Goal: Contribute content

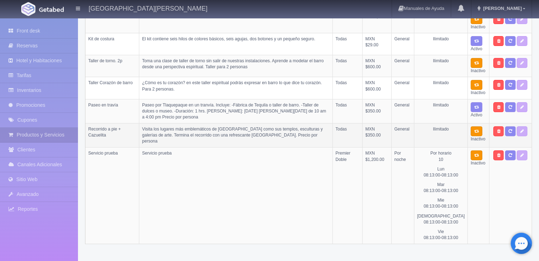
scroll to position [245, 0]
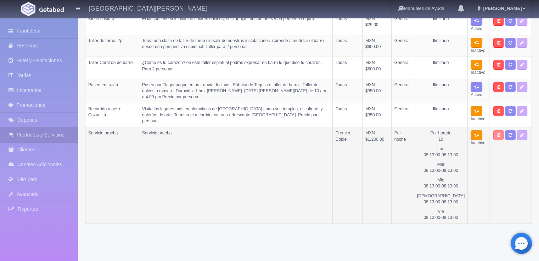
click at [500, 131] on link at bounding box center [498, 135] width 10 height 10
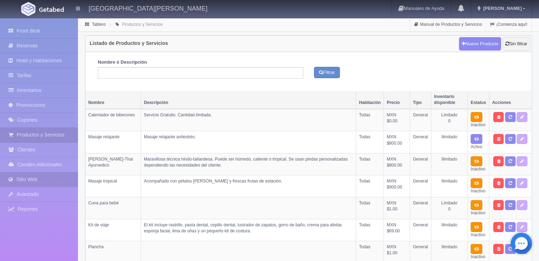
click at [32, 180] on link "Sitio Web" at bounding box center [39, 179] width 78 height 15
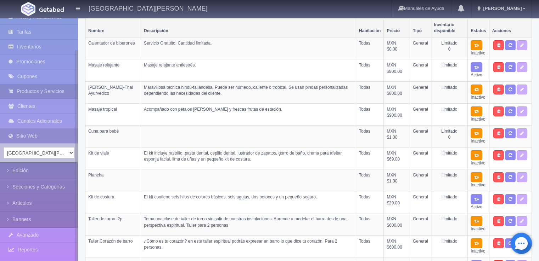
scroll to position [118, 0]
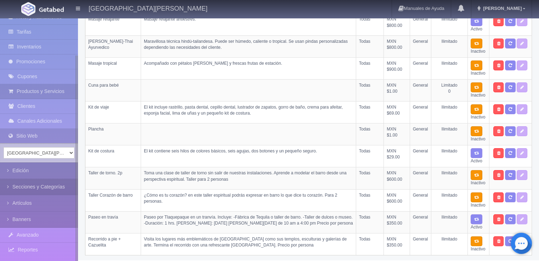
click at [45, 187] on link "Secciones y Categorías" at bounding box center [39, 187] width 78 height 16
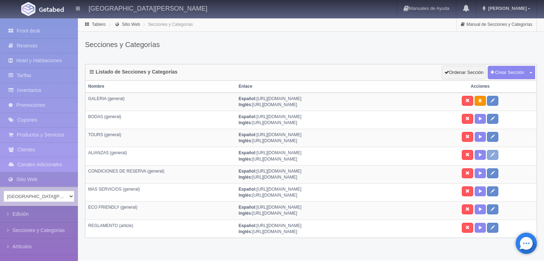
click at [494, 153] on icon at bounding box center [493, 154] width 4 height 4
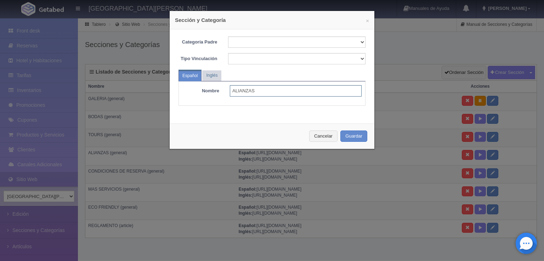
drag, startPoint x: 255, startPoint y: 89, endPoint x: 142, endPoint y: 83, distance: 113.5
click at [144, 85] on div "× Sección y Categoría Categoría Padre / GALERIA BODAS TOURS ALIANZAS CONDICIONE…" at bounding box center [272, 130] width 544 height 261
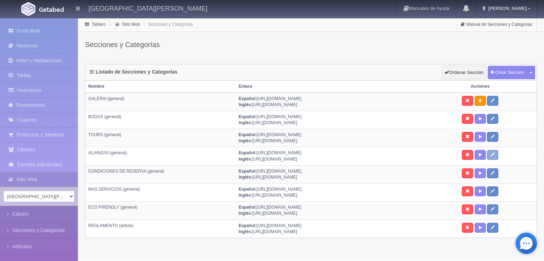
click at [491, 157] on link at bounding box center [492, 155] width 11 height 10
select select
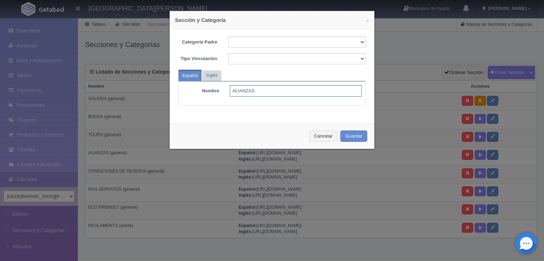
click at [246, 95] on input "ALIANZAS" at bounding box center [296, 90] width 132 height 11
type input "PAQUETES"
click at [210, 73] on link "Inglés" at bounding box center [211, 75] width 19 height 10
drag, startPoint x: 256, startPoint y: 89, endPoint x: 205, endPoint y: 85, distance: 51.5
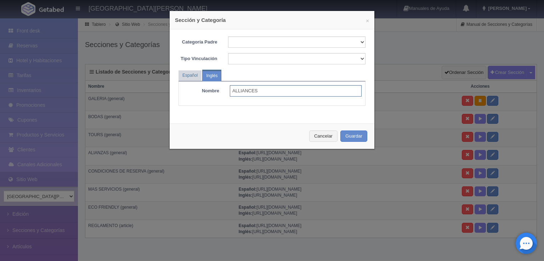
click at [205, 85] on div "Nombre ALLIANCES" at bounding box center [272, 90] width 190 height 11
click at [170, 81] on div "Categoría Padre / GALERIA BODAS TOURS ALIANZAS CONDICIONES DE RESERVA MAS SERVI…" at bounding box center [272, 73] width 205 height 89
type input "PACKAGES"
click at [351, 139] on button "Guardar" at bounding box center [353, 137] width 27 height 12
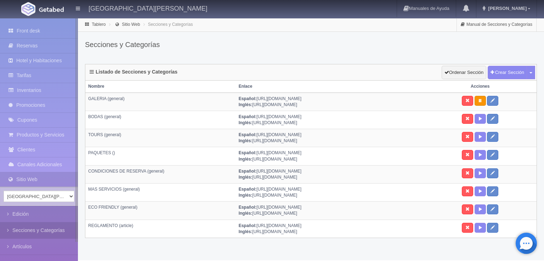
click at [53, 230] on link "Secciones y Categorías" at bounding box center [39, 231] width 78 height 16
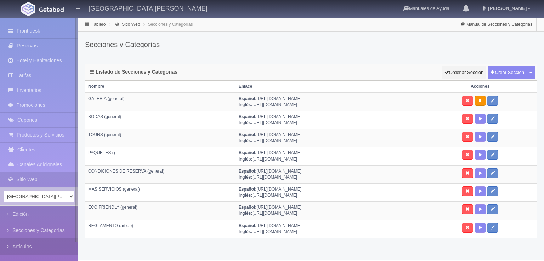
click at [34, 245] on link "Artículos" at bounding box center [39, 247] width 78 height 16
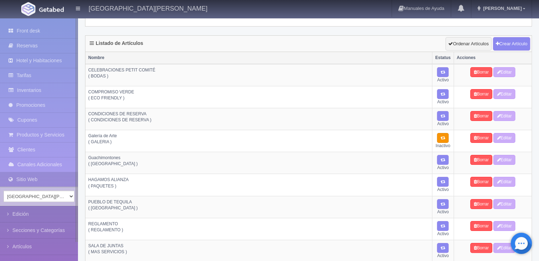
scroll to position [106, 0]
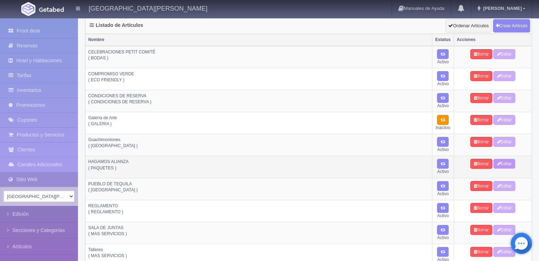
click at [505, 163] on link "Editar" at bounding box center [504, 164] width 22 height 10
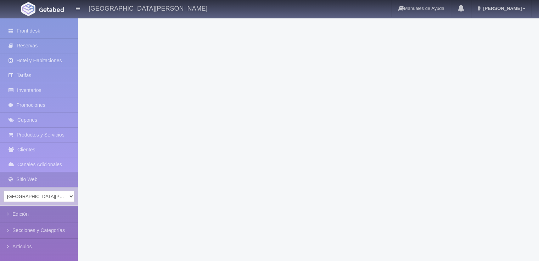
select select "376"
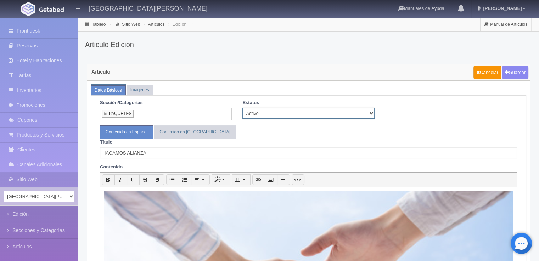
click at [265, 114] on select "Activo Inactivo" at bounding box center [308, 113] width 132 height 11
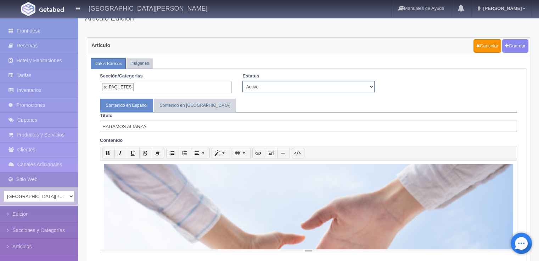
scroll to position [45, 0]
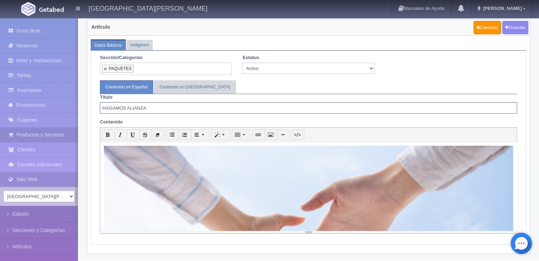
drag, startPoint x: 39, startPoint y: 110, endPoint x: 0, endPoint y: 128, distance: 42.3
click at [7, 115] on div "Front desk Reservas Hotel y Habitaciones Tarifas Inventarios Promociones Cupone…" at bounding box center [269, 117] width 539 height 288
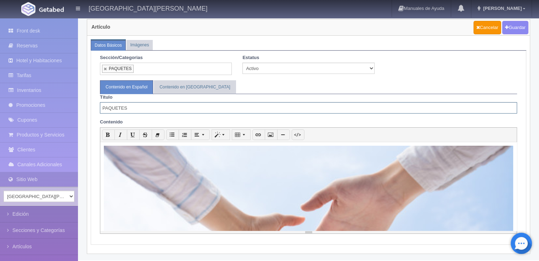
click at [181, 192] on div "En Puerta San Pedro estamos dispuestos a hacer negocio con tu empresa. Comuníca…" at bounding box center [308, 186] width 416 height 89
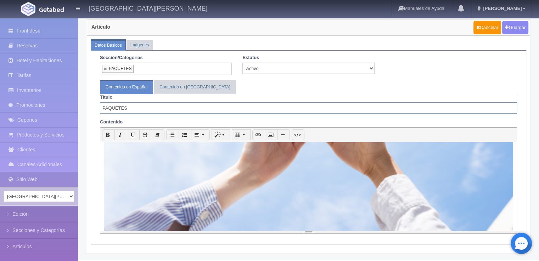
click at [354, 201] on div "1141x760 En Puerta San Pedro estamos dispuestos a hacer negocio con tu empresa.…" at bounding box center [308, 186] width 416 height 89
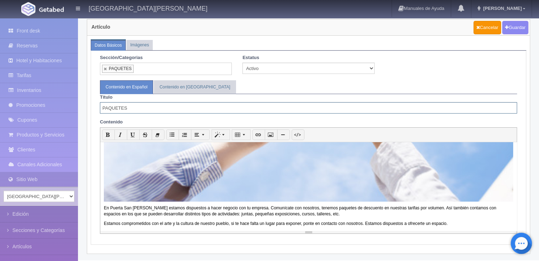
type input "PAQUETES"
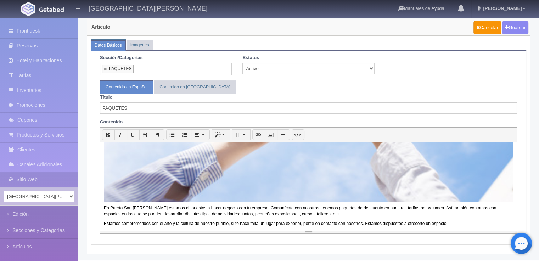
click at [185, 197] on div "En Puerta San Pedro estamos dispuestos a hacer negocio con tu empresa. Comuníca…" at bounding box center [308, 186] width 416 height 89
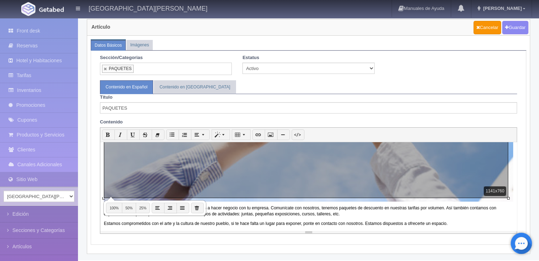
click at [184, 175] on div "1141x760 En Puerta San Pedro estamos dispuestos a hacer negocio con tu empresa.…" at bounding box center [308, 186] width 416 height 89
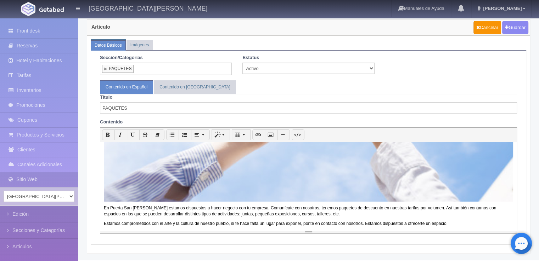
click at [219, 170] on div "1141x760 En Puerta San Pedro estamos dispuestos a hacer negocio con tu empresa.…" at bounding box center [308, 186] width 416 height 89
click at [222, 170] on div "1141x760 En Puerta San Pedro estamos dispuestos hacer negocio con tu empresa. C…" at bounding box center [308, 186] width 416 height 89
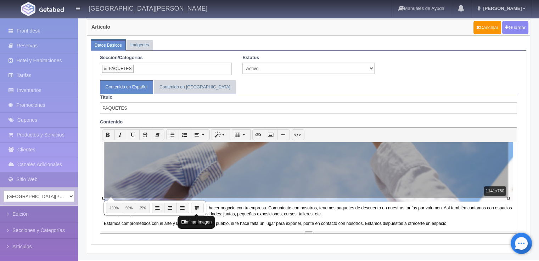
click at [194, 210] on icon "button" at bounding box center [196, 207] width 5 height 5
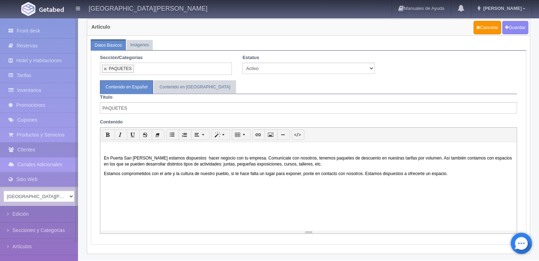
drag, startPoint x: 457, startPoint y: 173, endPoint x: 45, endPoint y: 156, distance: 411.9
click at [45, 156] on div "Front desk Reservas Hotel y Habitaciones Tarifas Inventarios Promociones Cupone…" at bounding box center [269, 117] width 539 height 288
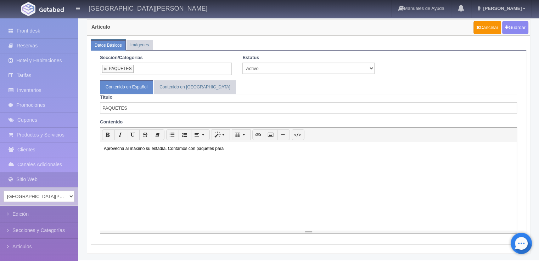
click at [254, 157] on div "Aprovecha al máximo su estadía. Contamos con paquetes para" at bounding box center [308, 186] width 416 height 89
click at [244, 147] on p "Aprovecha al máximo su estadía. Contamos con paquetes de 3 y 4 noches." at bounding box center [308, 149] width 409 height 6
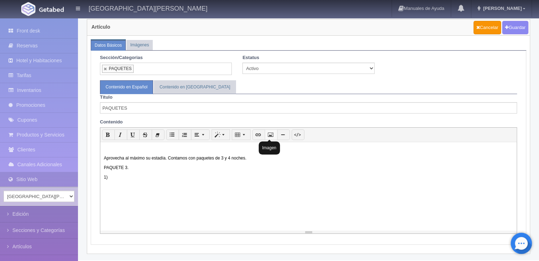
click at [268, 138] on button "button" at bounding box center [271, 135] width 13 height 11
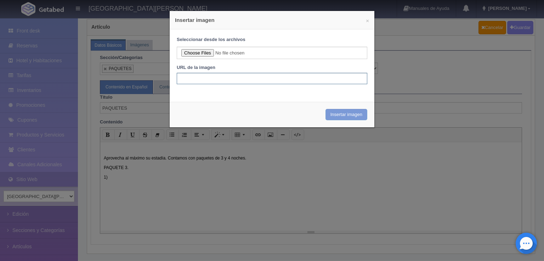
paste input "https://tequila-mexico.com.mx/wp-content/uploads/2019/04/ima3.jpg"
type input "https://tequila-mexico.com.mx/wp-content/uploads/2019/04/ima3.jpg"
click at [343, 112] on button "Insertar imagen" at bounding box center [346, 115] width 42 height 12
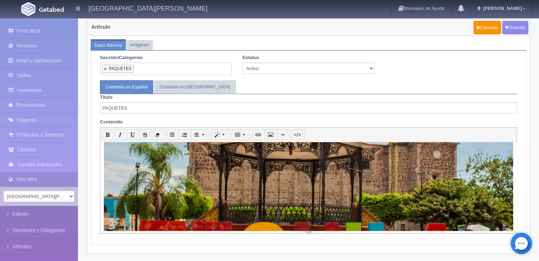
scroll to position [267, 0]
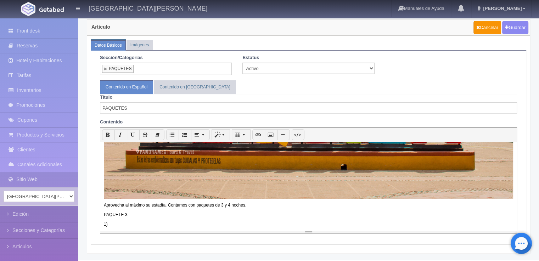
click at [118, 224] on div "Aprovecha al máximo su estadía. Contamos con paquetes de 3 y 4 noches. PAQUETE …" at bounding box center [308, 186] width 416 height 89
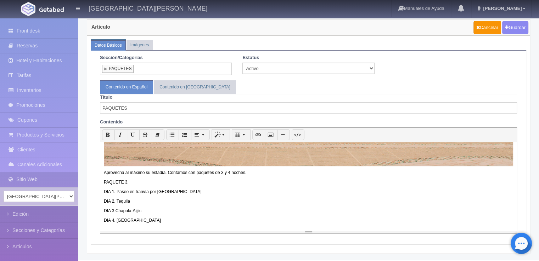
scroll to position [310, 0]
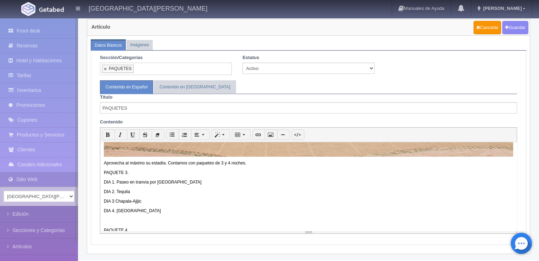
click at [113, 170] on p "PAQUETE 3." at bounding box center [308, 173] width 409 height 6
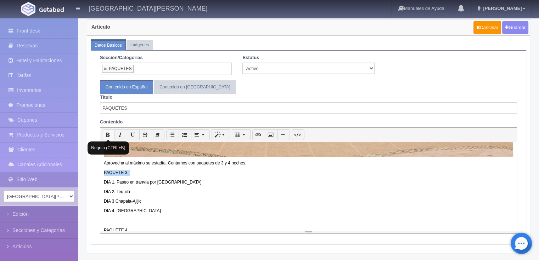
click at [109, 132] on icon "button" at bounding box center [108, 134] width 5 height 5
click at [115, 228] on p "PAQUETE 4" at bounding box center [308, 231] width 409 height 6
click at [111, 132] on button "button" at bounding box center [108, 135] width 13 height 11
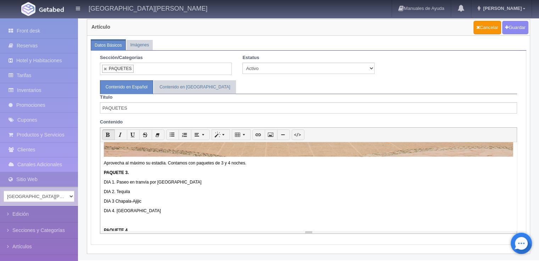
click at [130, 208] on p "DIA 4. Salida" at bounding box center [308, 211] width 409 height 6
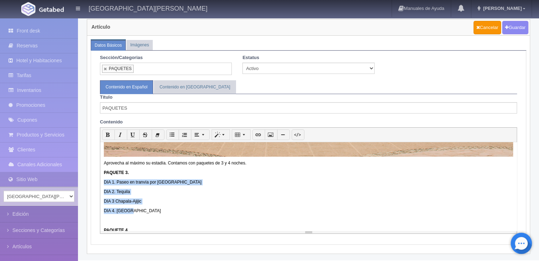
drag, startPoint x: 103, startPoint y: 176, endPoint x: 130, endPoint y: 208, distance: 41.0
click at [129, 208] on div "Aprovecha al máximo su estadía. Contamos con paquetes de 3 y 4 noches. PAQUETE …" at bounding box center [308, 186] width 416 height 89
copy div "DIA 1. Paseo en tranvía por Tlaquepaque DIA 2. Tequila DIA 3 Chapala-Ajijic DIA…"
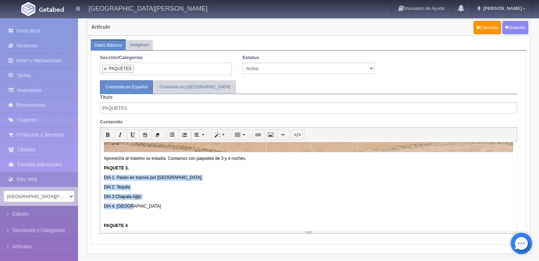
scroll to position [315, 0]
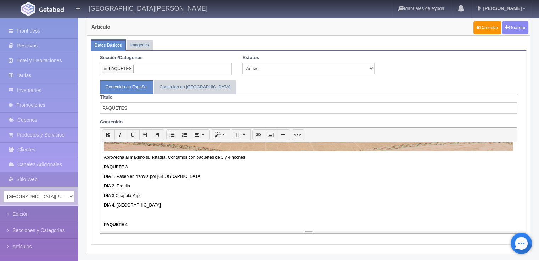
click at [134, 222] on p "PAQUETE 4" at bounding box center [308, 225] width 409 height 6
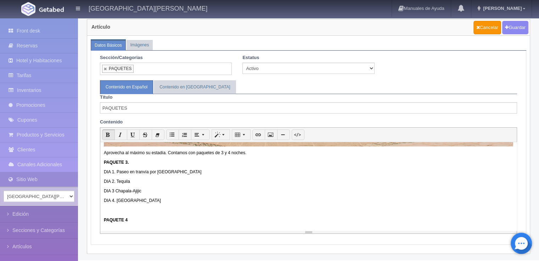
scroll to position [325, 0]
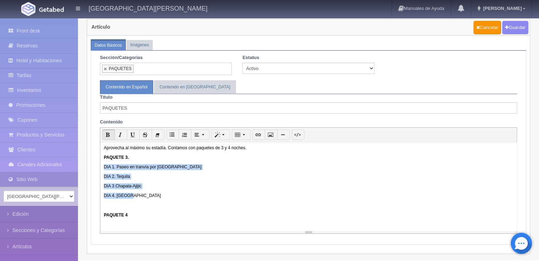
drag, startPoint x: 103, startPoint y: 159, endPoint x: 135, endPoint y: 188, distance: 42.6
click at [135, 188] on div "Aprovecha al máximo su estadía. Contamos con paquetes de 3 y 4 noches. PAQUETE …" at bounding box center [308, 186] width 416 height 89
copy div "DIA 1. Paseo en tranvía por Tlaquepaque DIA 2. Tequila DIA 3 Chapala-Ajijic DIA…"
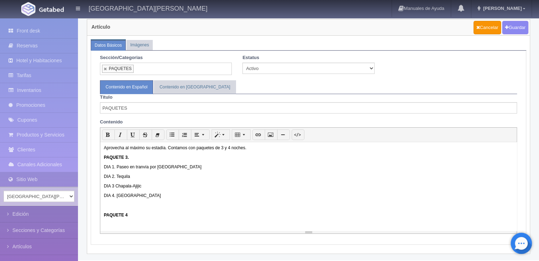
click at [134, 222] on p at bounding box center [308, 225] width 409 height 6
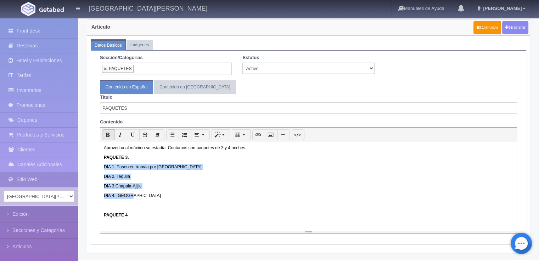
drag, startPoint x: 103, startPoint y: 161, endPoint x: 127, endPoint y: 192, distance: 39.5
click at [127, 192] on div "Aprovecha al máximo su estadía. Contamos con paquetes de 3 y 4 noches. PAQUETE …" at bounding box center [308, 186] width 416 height 89
click at [128, 193] on p "DIA 4. Salida" at bounding box center [308, 196] width 409 height 6
copy div "DIA 1. Paseo en tranvía por Tlaquepaque DIA 2. Tequila DIA 3 Chapala-Ajijic DIA…"
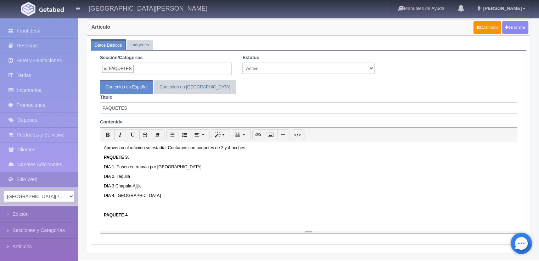
click at [121, 212] on p "PAQUETE 4" at bounding box center [308, 215] width 409 height 6
click at [120, 222] on p at bounding box center [308, 225] width 409 height 6
click at [108, 134] on icon "button" at bounding box center [108, 134] width 5 height 5
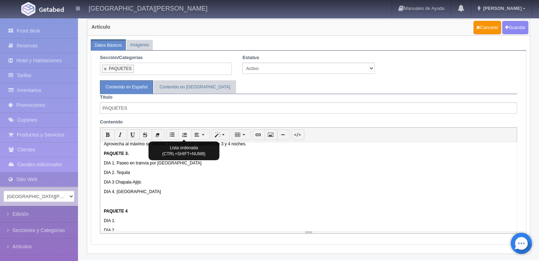
click at [183, 132] on icon "button" at bounding box center [184, 134] width 5 height 5
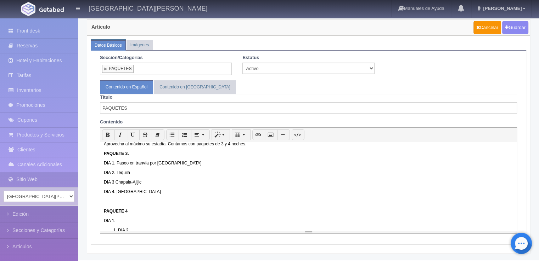
scroll to position [331, 0]
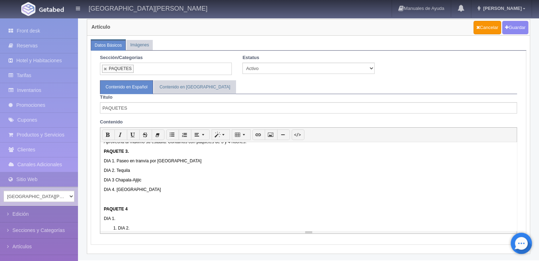
drag, startPoint x: 129, startPoint y: 224, endPoint x: 93, endPoint y: 217, distance: 36.4
click at [93, 217] on div "Alias Sección/Categorias PAQUETES No matches found No matches found GALERIA BOD…" at bounding box center [308, 148] width 435 height 194
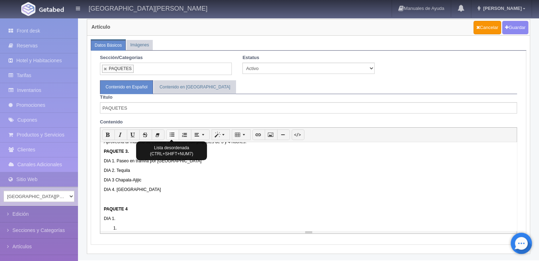
click at [172, 136] on icon "button" at bounding box center [172, 134] width 5 height 5
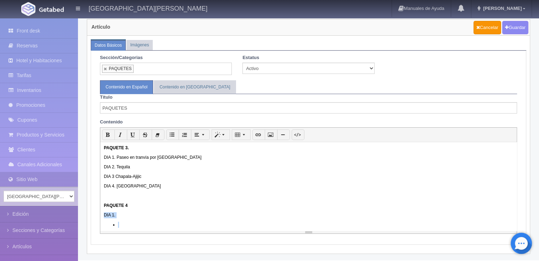
drag, startPoint x: 102, startPoint y: 213, endPoint x: 126, endPoint y: 224, distance: 26.3
click at [126, 224] on div "Aprovecha al máximo su estadía. Contamos con paquetes de 3 y 4 noches. PAQUETE …" at bounding box center [308, 186] width 416 height 89
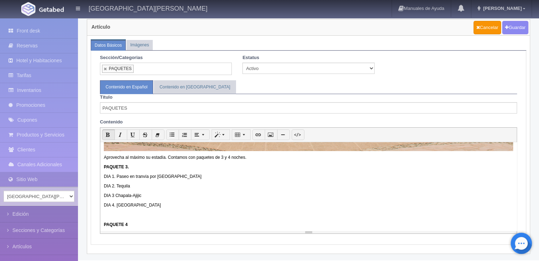
scroll to position [325, 0]
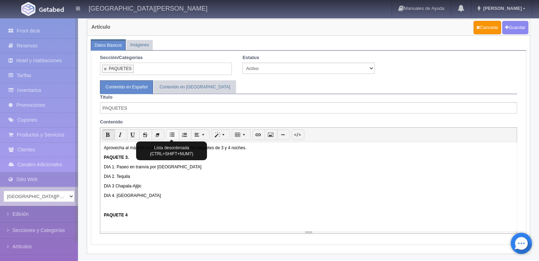
click at [175, 132] on button "button" at bounding box center [172, 135] width 13 height 11
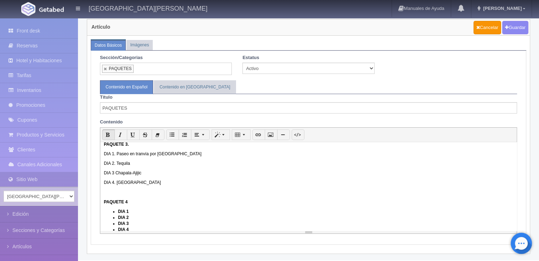
scroll to position [344, 0]
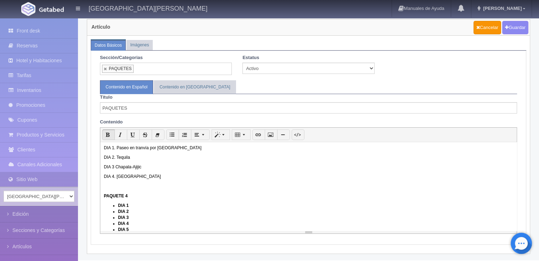
click at [348, 146] on div "Aprovecha al máximo su estadía. Contamos con paquetes de 3 y 4 noches. PAQUETE …" at bounding box center [308, 186] width 416 height 89
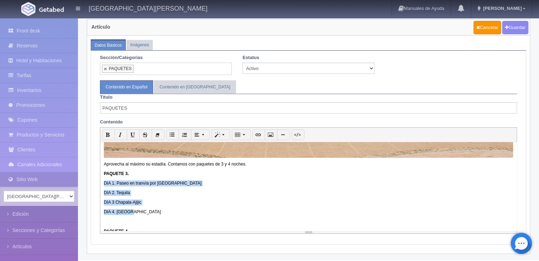
drag, startPoint x: 129, startPoint y: 210, endPoint x: 97, endPoint y: 177, distance: 45.3
click at [97, 177] on div "Contenido en Español Contenido en Inglés Título PAQUETES Contenido <p><img src=…" at bounding box center [308, 157] width 427 height 154
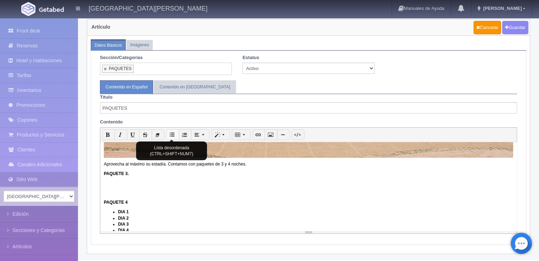
click at [172, 135] on icon "button" at bounding box center [172, 134] width 5 height 5
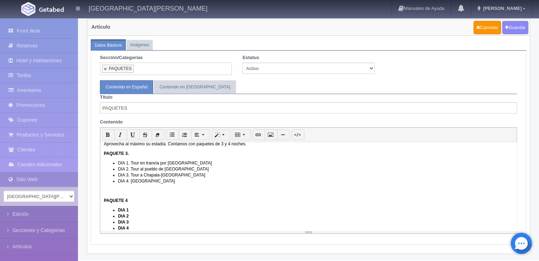
scroll to position [339, 0]
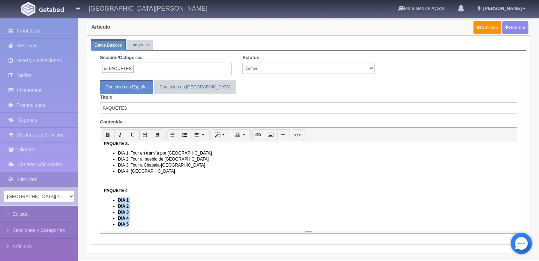
drag, startPoint x: 128, startPoint y: 220, endPoint x: 116, endPoint y: 196, distance: 26.9
click at [116, 198] on ul "DIA 1 DIA 2 DIA 3 DIA 4 DIA 5" at bounding box center [308, 213] width 409 height 30
click at [107, 135] on icon "button" at bounding box center [108, 134] width 5 height 5
click at [133, 204] on li "DIA 2" at bounding box center [315, 207] width 395 height 6
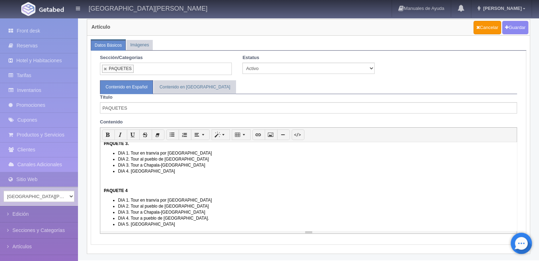
scroll to position [303, 0]
